Goal: Task Accomplishment & Management: Complete application form

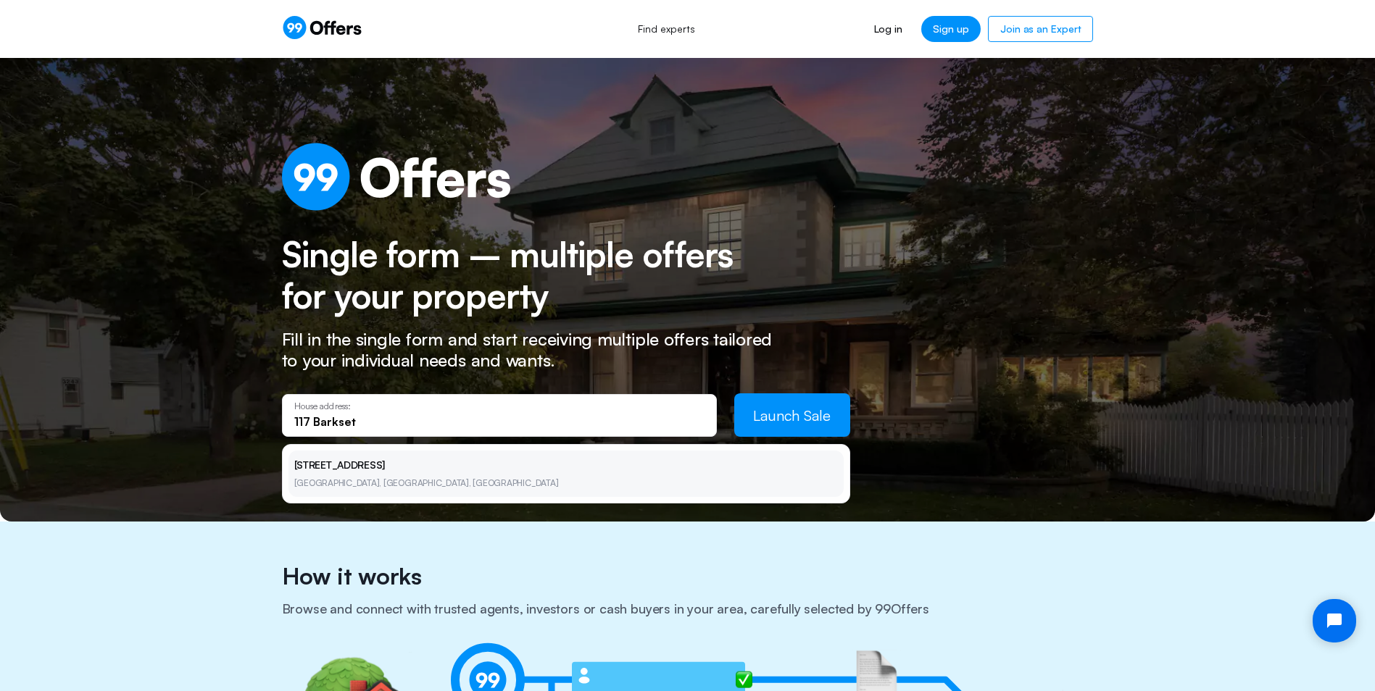
click at [357, 466] on li "[STREET_ADDRESS][PERSON_NAME]" at bounding box center [565, 474] width 555 height 46
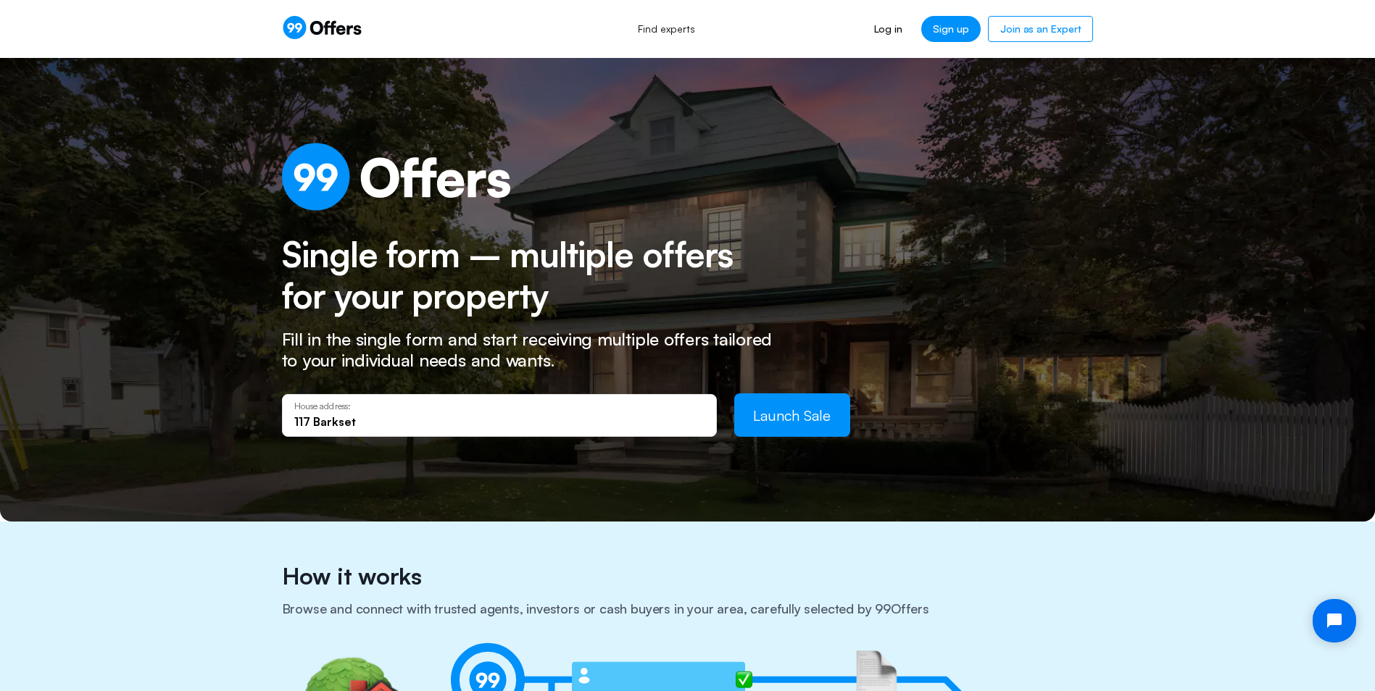
type input "[STREET_ADDRESS][PERSON_NAME]"
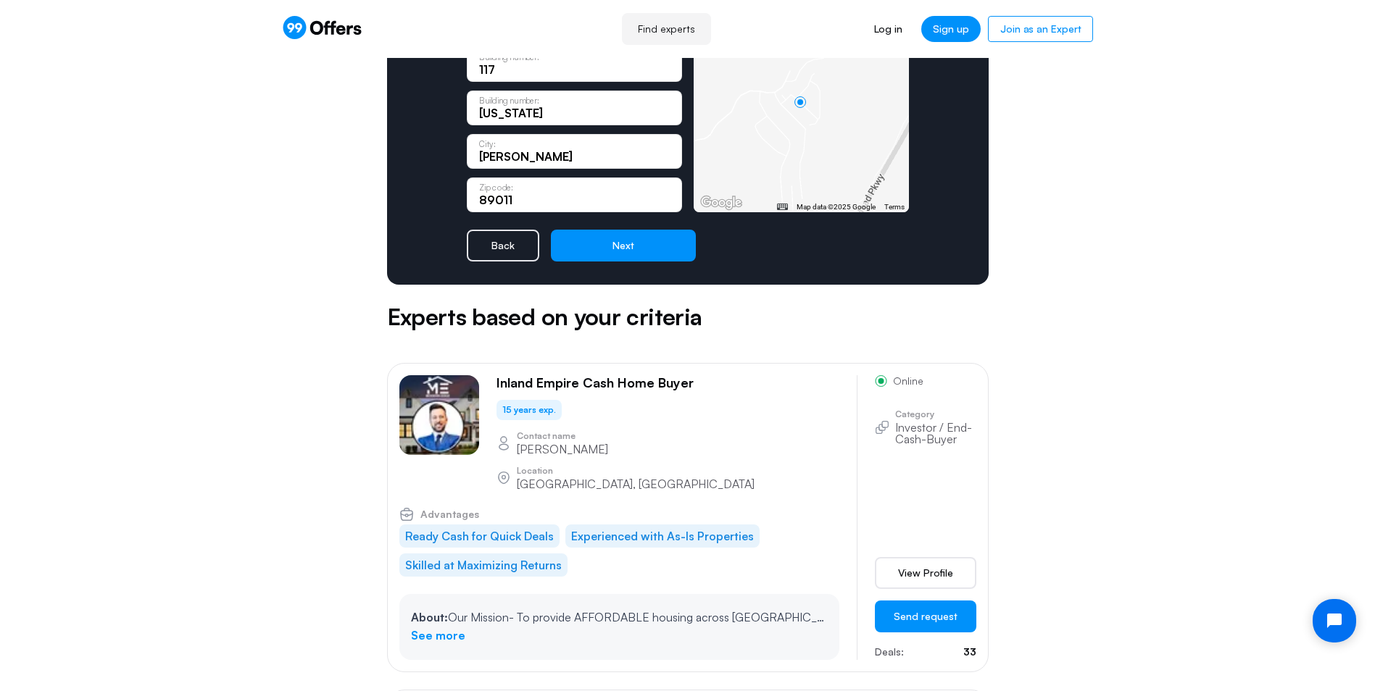
scroll to position [72, 0]
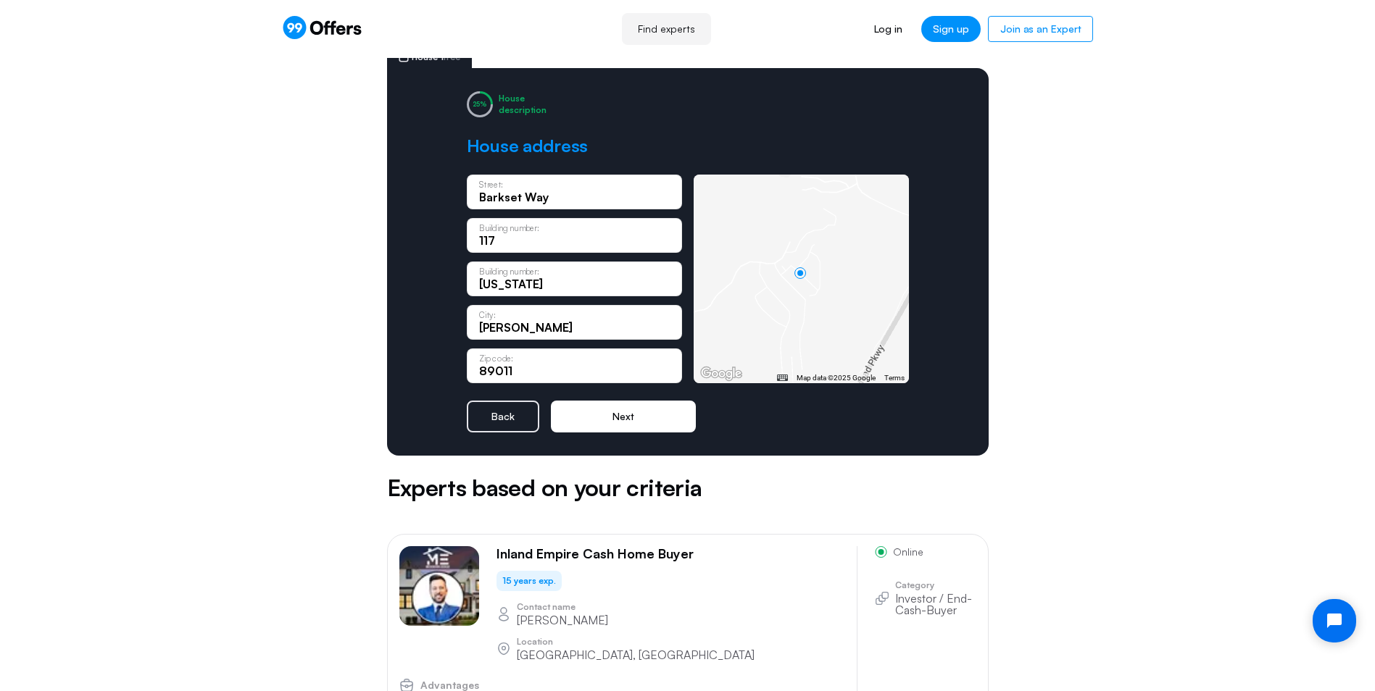
click at [631, 425] on button "Next" at bounding box center [623, 417] width 145 height 32
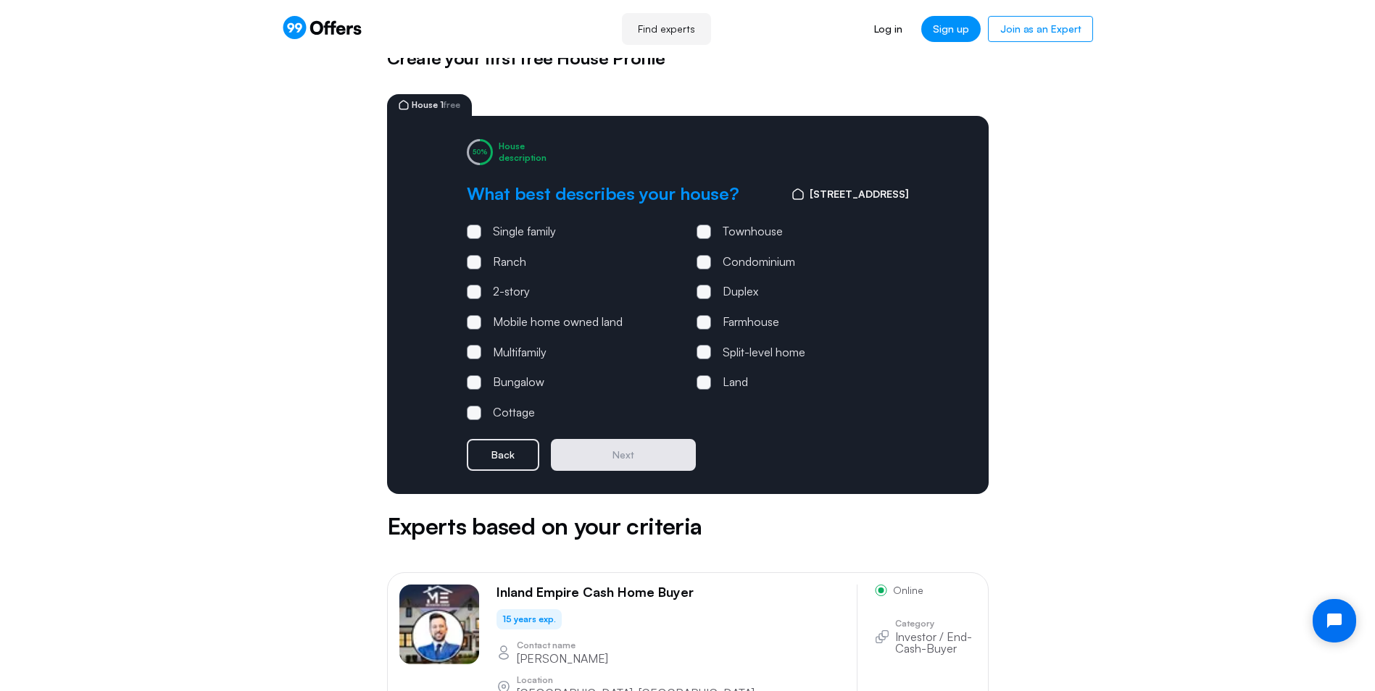
scroll to position [0, 0]
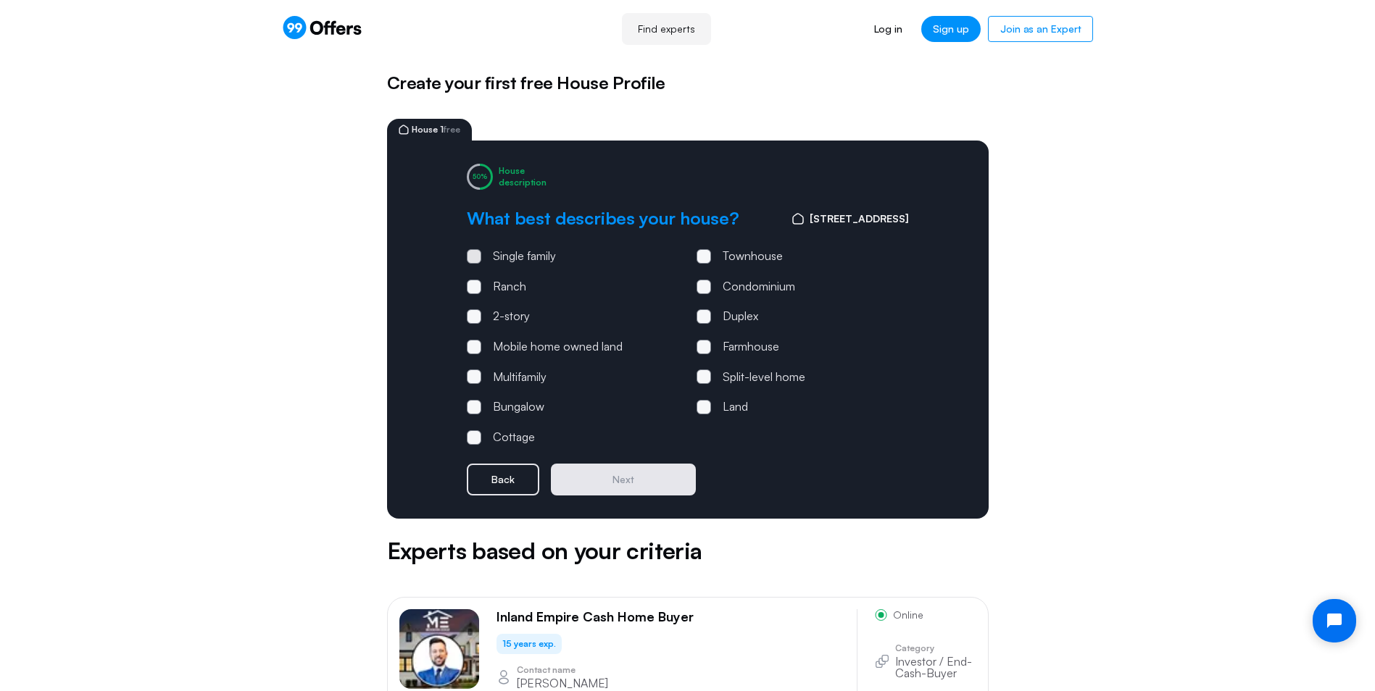
click at [476, 257] on span at bounding box center [474, 256] width 14 height 14
click at [0, 0] on input "Single family" at bounding box center [0, 0] width 0 height 0
click at [610, 473] on button "Next" at bounding box center [623, 480] width 145 height 32
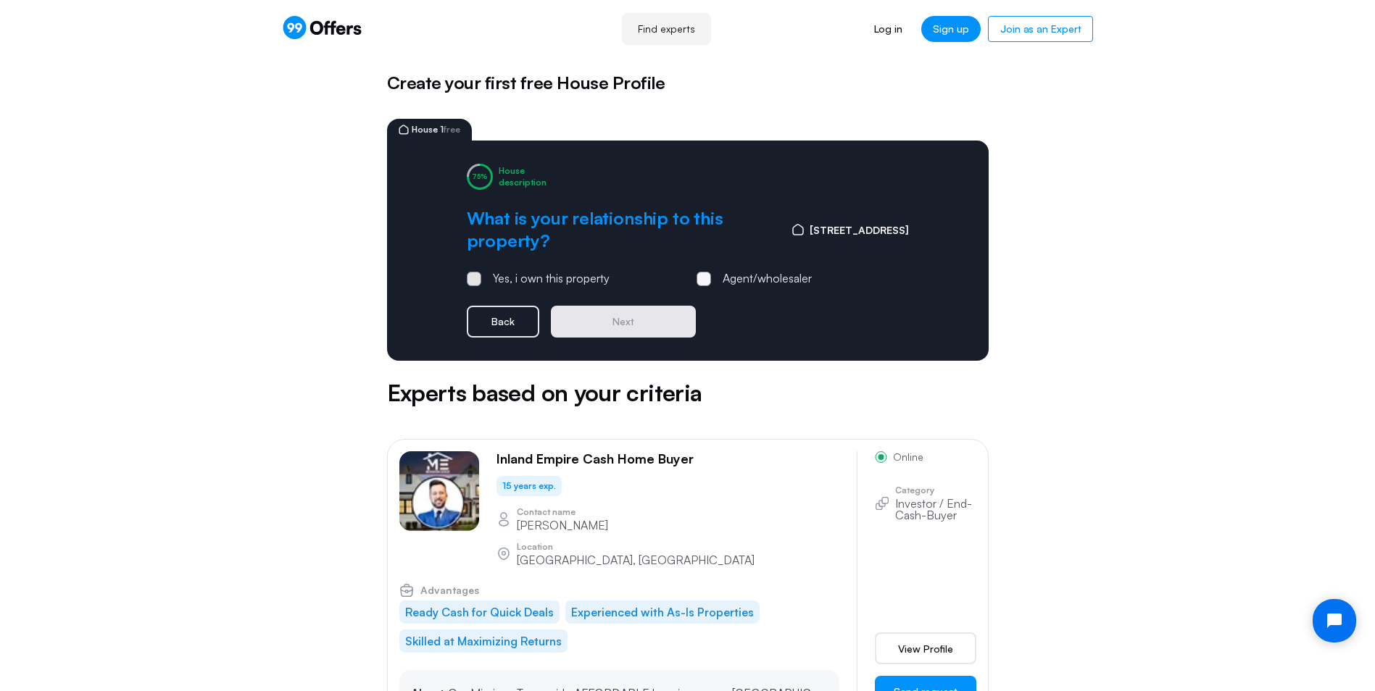
click at [468, 282] on span at bounding box center [474, 279] width 14 height 14
click at [0, 0] on input "Yes, i own this property" at bounding box center [0, 0] width 0 height 0
click at [623, 323] on button "Next" at bounding box center [623, 322] width 145 height 32
